Goal: Task Accomplishment & Management: Use online tool/utility

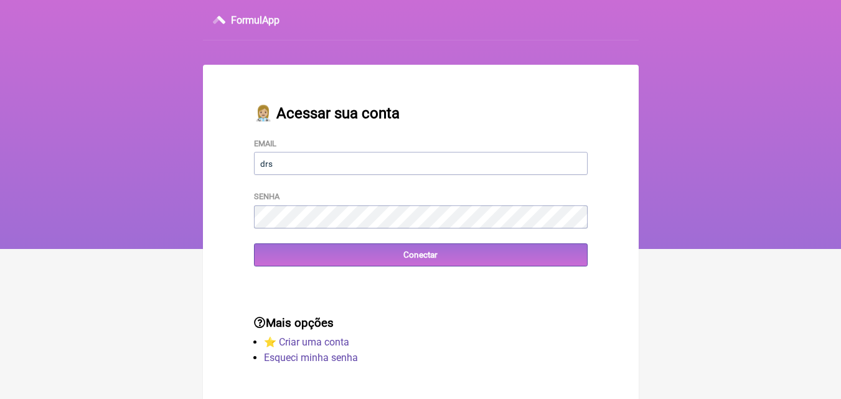
type input "drsimplicio@terra.com.br"
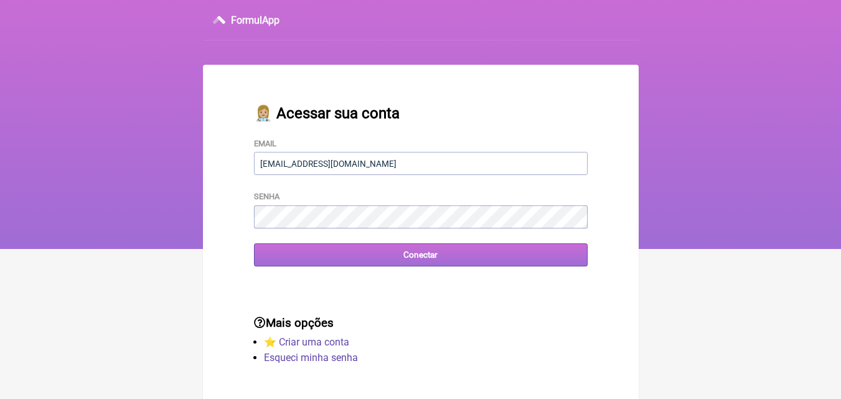
click at [428, 257] on input "Conectar" at bounding box center [421, 255] width 334 height 23
click at [419, 254] on input "Conectar" at bounding box center [421, 255] width 334 height 23
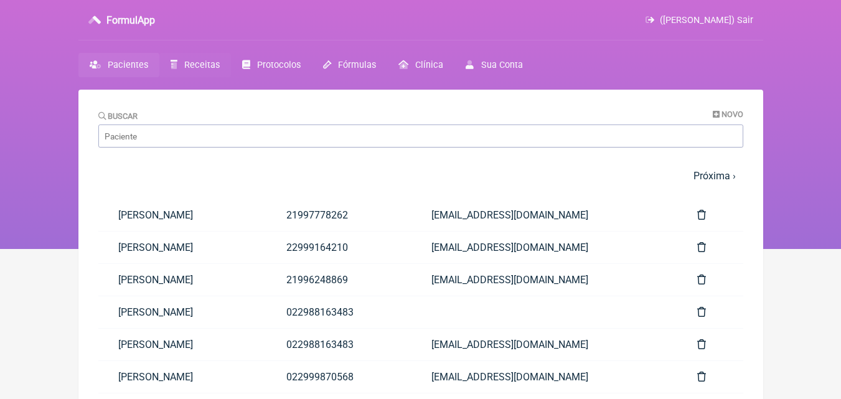
click at [199, 65] on span "Receitas" at bounding box center [201, 65] width 35 height 11
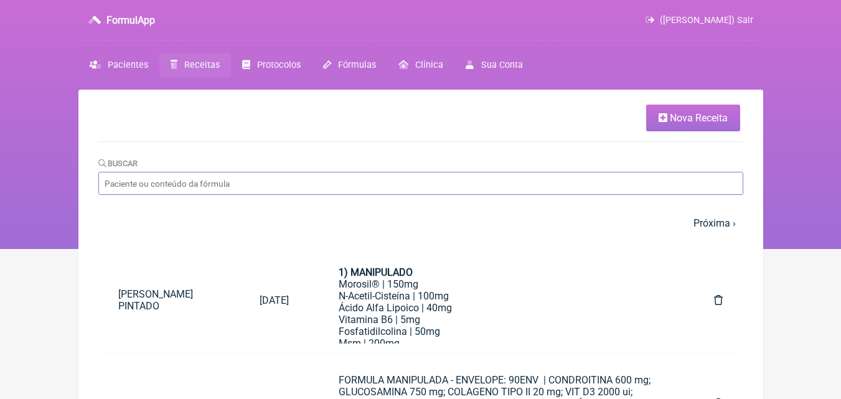
click at [117, 182] on input "Buscar" at bounding box center [420, 183] width 645 height 23
click at [683, 118] on span "Nova Receita" at bounding box center [699, 118] width 58 height 12
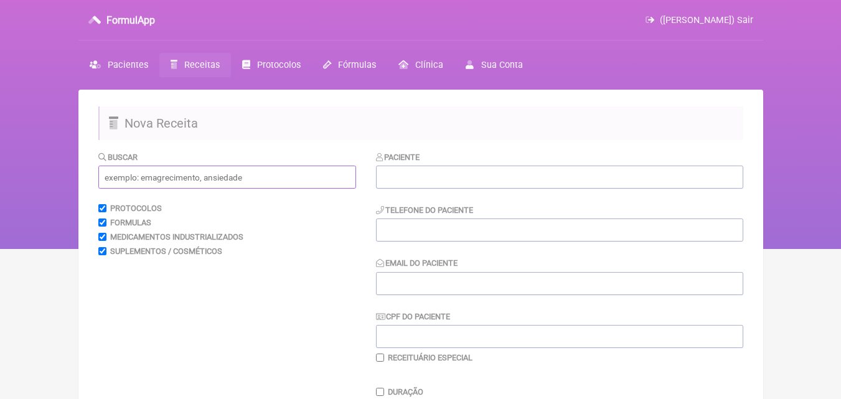
click at [115, 182] on input "text" at bounding box center [227, 177] width 258 height 23
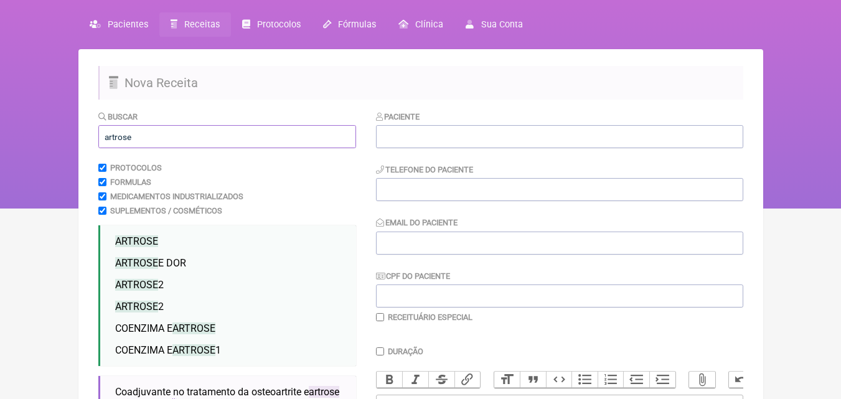
scroll to position [62, 0]
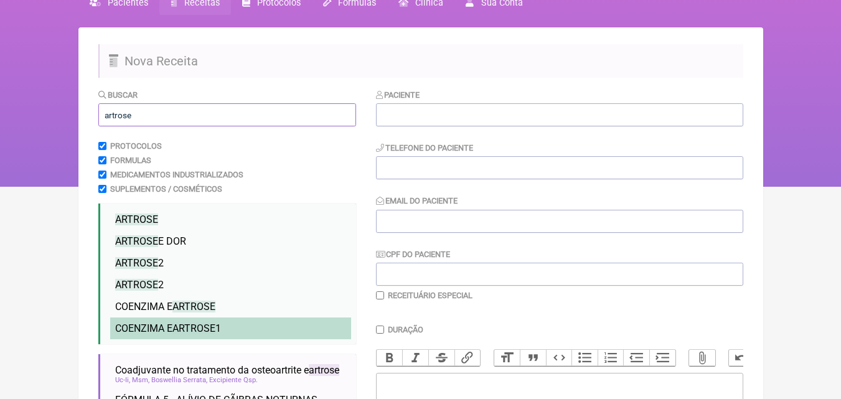
type input "artrose"
click at [199, 324] on span "ARTROSE" at bounding box center [194, 329] width 43 height 12
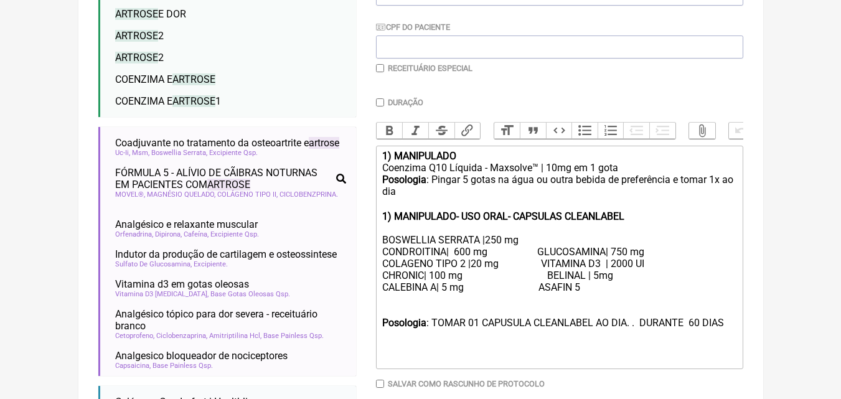
scroll to position [311, 0]
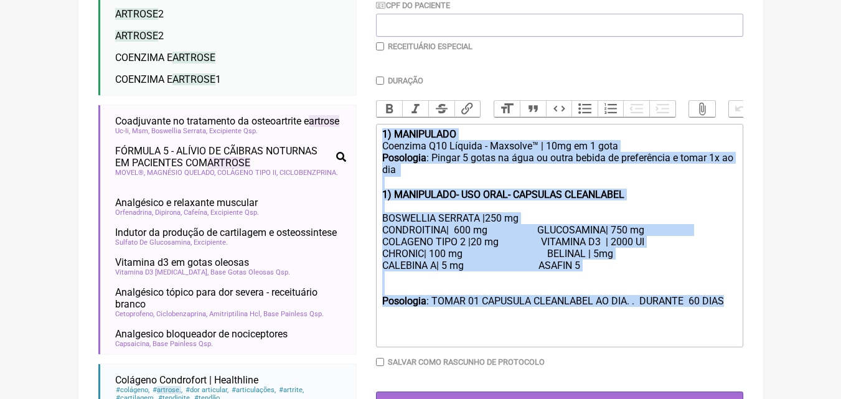
drag, startPoint x: 730, startPoint y: 312, endPoint x: 353, endPoint y: 148, distance: 411.7
click at [353, 148] on form "Buscar artrose Protocolos Formulas Medicamentos Industrializados Suplementos / …" at bounding box center [420, 130] width 645 height 583
type trix-editor "<lor><ipsumd>7) SITAMETCON</adipis></eli><sed>Doeiusmo T95 Incidid - Utlabore™ …"
copy trix-editor "1) MANIPULADO Coenzima Q10 Líquida - Maxsolve™ | 10mg em 1 gota Posologia : Pin…"
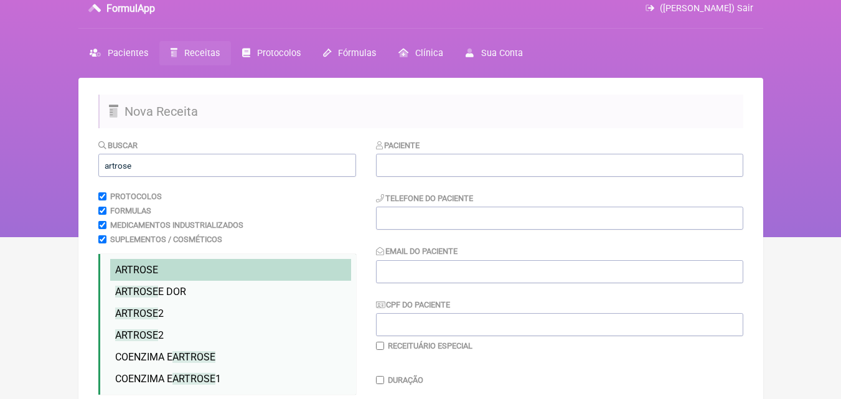
scroll to position [0, 0]
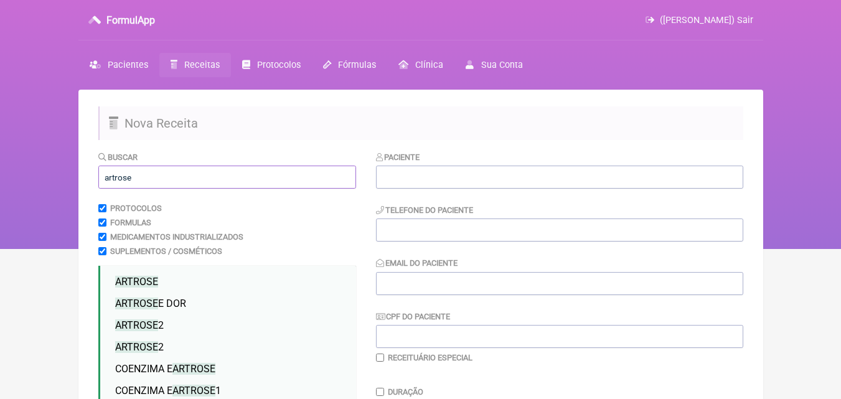
click at [136, 177] on input "artrose" at bounding box center [227, 177] width 258 height 23
type input "a"
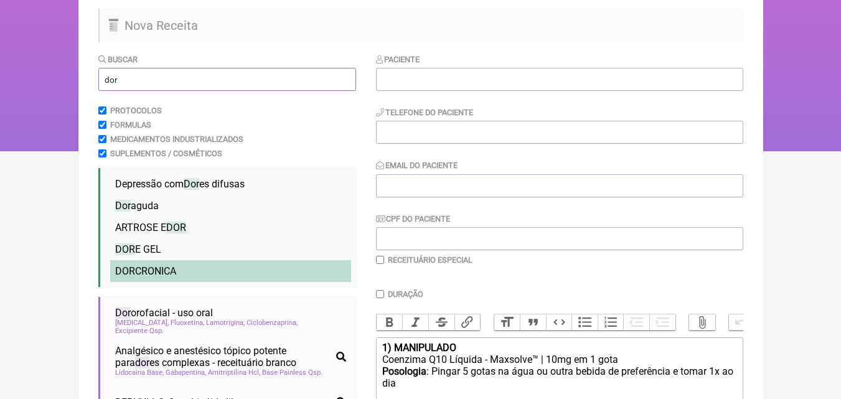
scroll to position [125, 0]
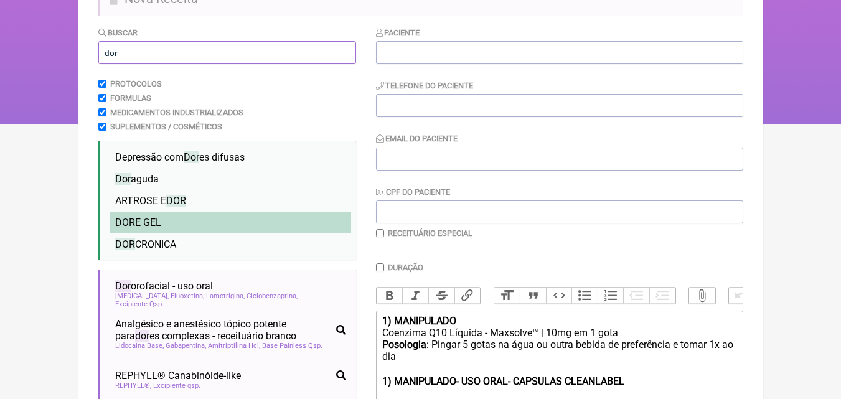
type input "dor"
click at [152, 223] on span "DOR E GEL" at bounding box center [138, 223] width 46 height 12
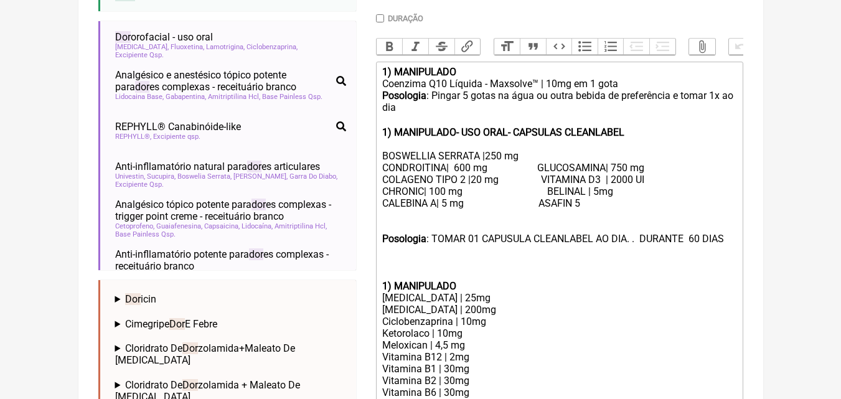
click at [552, 233] on div at bounding box center [559, 227] width 354 height 12
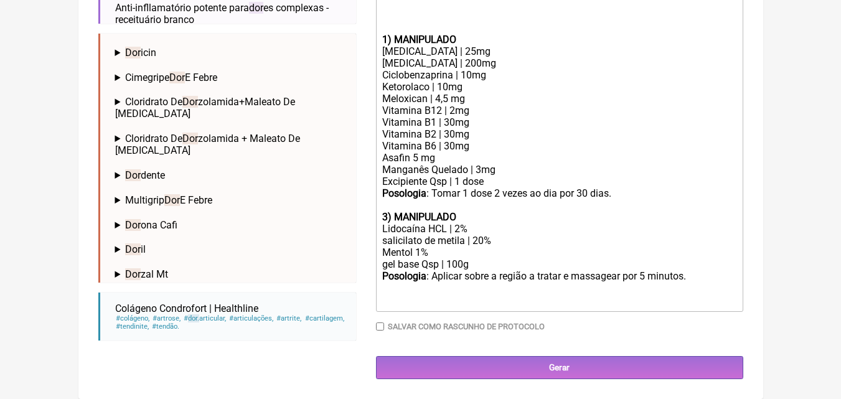
scroll to position [630, 0]
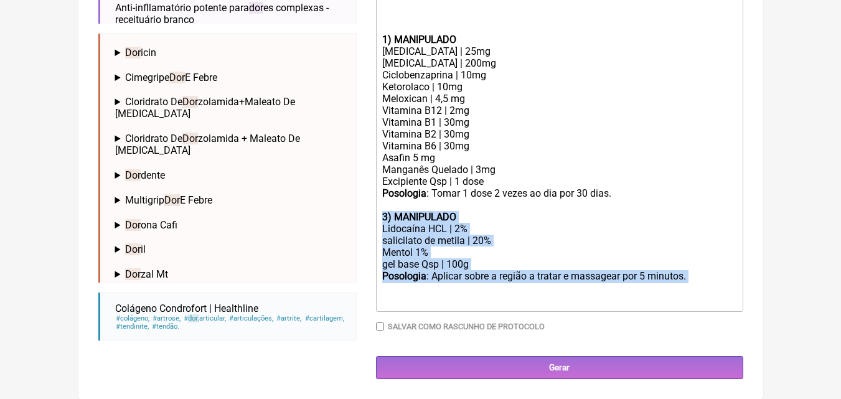
drag, startPoint x: 379, startPoint y: 217, endPoint x: 478, endPoint y: 293, distance: 125.7
click at [478, 293] on trix-editor "1) MANIPULADO Coenzima Q10 Líquida - Maxsolve™ | 10mg em 1 gota Posologia : Pin…" at bounding box center [559, 63] width 367 height 497
type trix-editor "<lor><ipsumd>7) SITAMETCON</adipis></eli><sed>Doeiusmo T95 Incidid - Utlabore™ …"
copy trix-editor "3) MANIPULADO Lidocaína HCL | 2% salicilato de metila | 20% Mentol 1% gel base …"
